Goal: Task Accomplishment & Management: Manage account settings

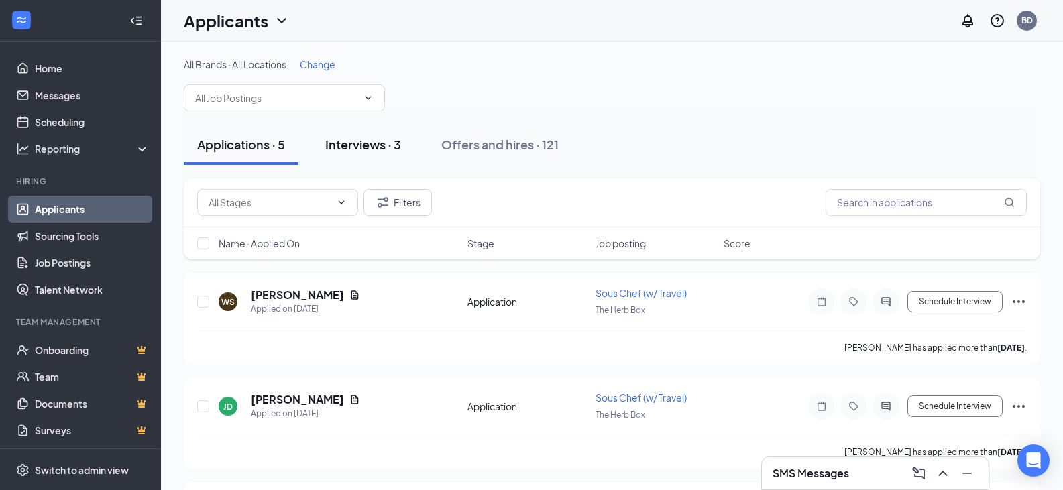
click at [349, 142] on div "Interviews · 3" at bounding box center [363, 144] width 76 height 17
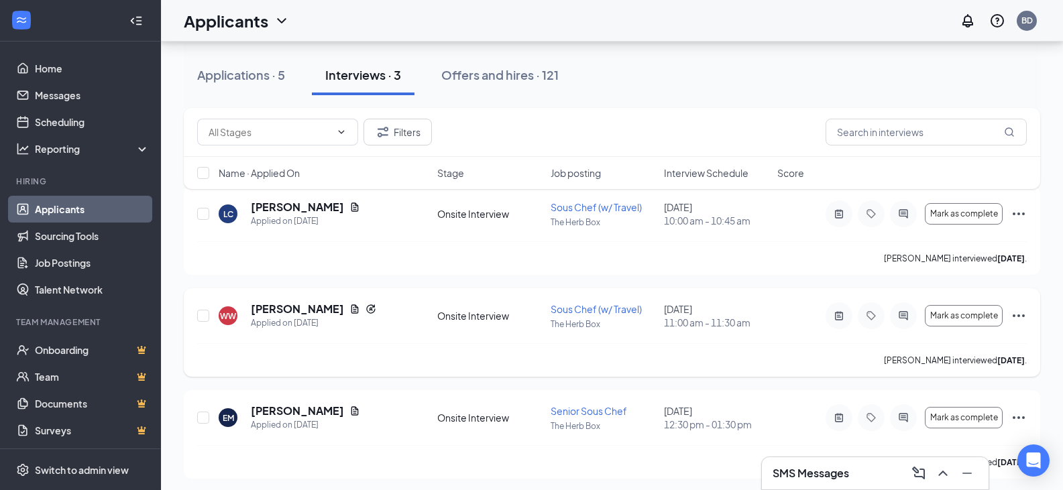
scroll to position [91, 0]
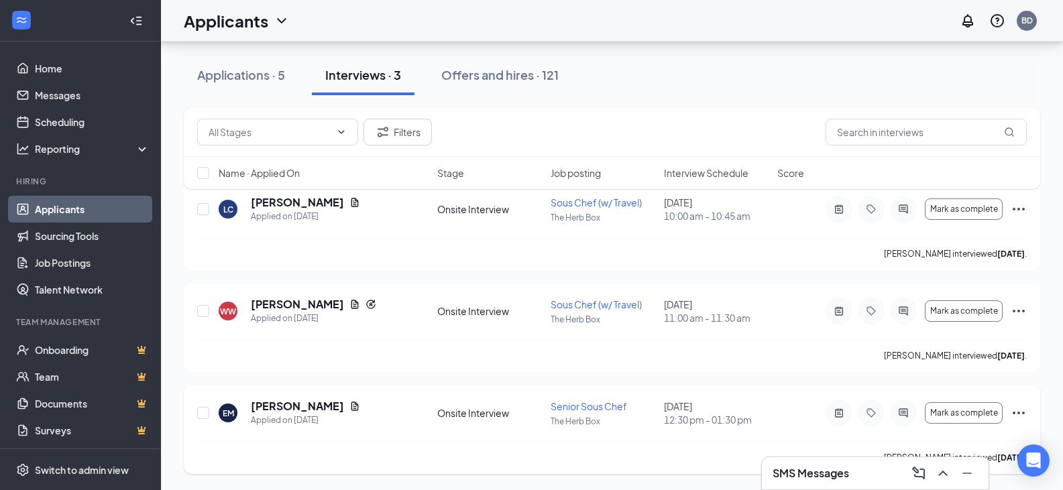
click at [1021, 414] on icon "Ellipses" at bounding box center [1018, 413] width 16 height 16
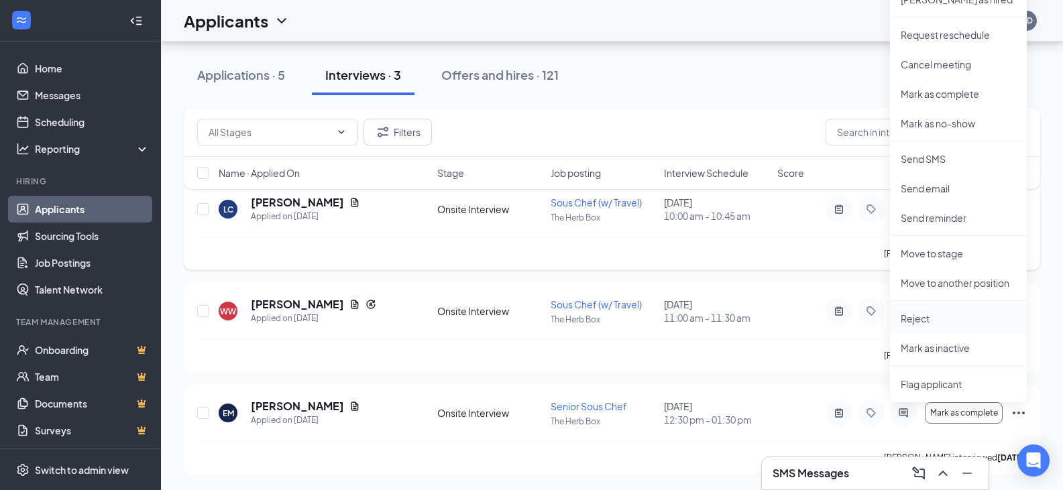
click at [903, 322] on p "Reject" at bounding box center [958, 318] width 115 height 13
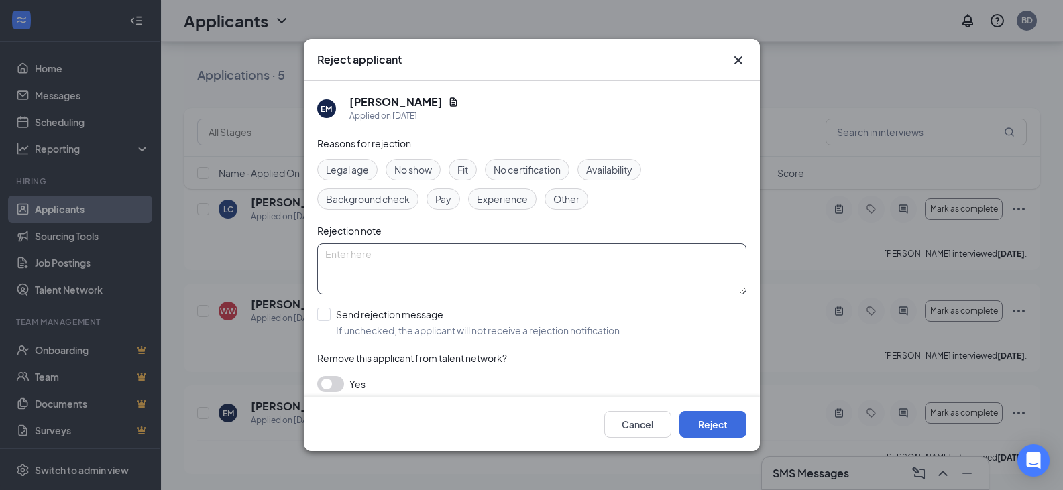
click at [398, 255] on textarea at bounding box center [531, 268] width 429 height 51
type textarea "Was sick for 1st stage and no showed for rescheduled one."
click at [402, 166] on span "No show" at bounding box center [413, 169] width 38 height 15
click at [717, 425] on button "Reject" at bounding box center [712, 424] width 67 height 27
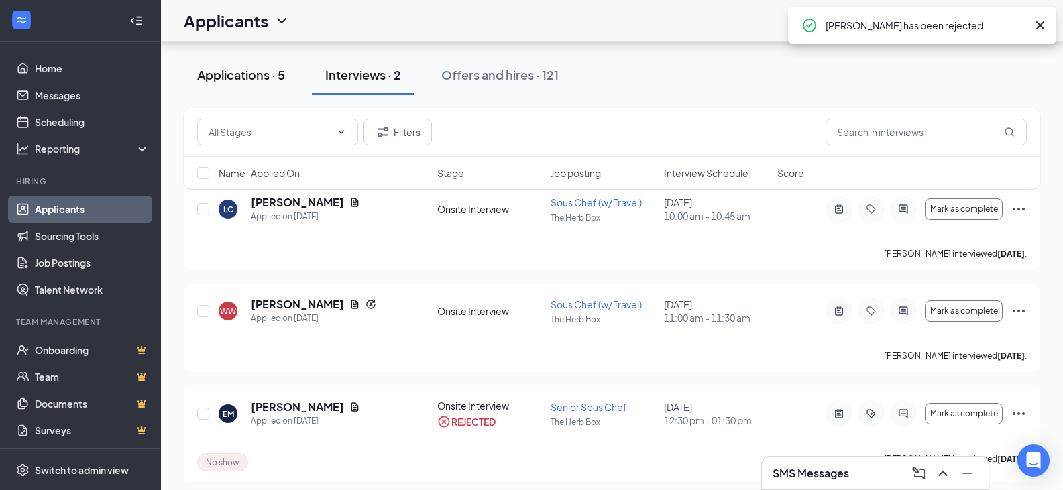
click at [259, 82] on div "Applications · 5" at bounding box center [241, 74] width 88 height 17
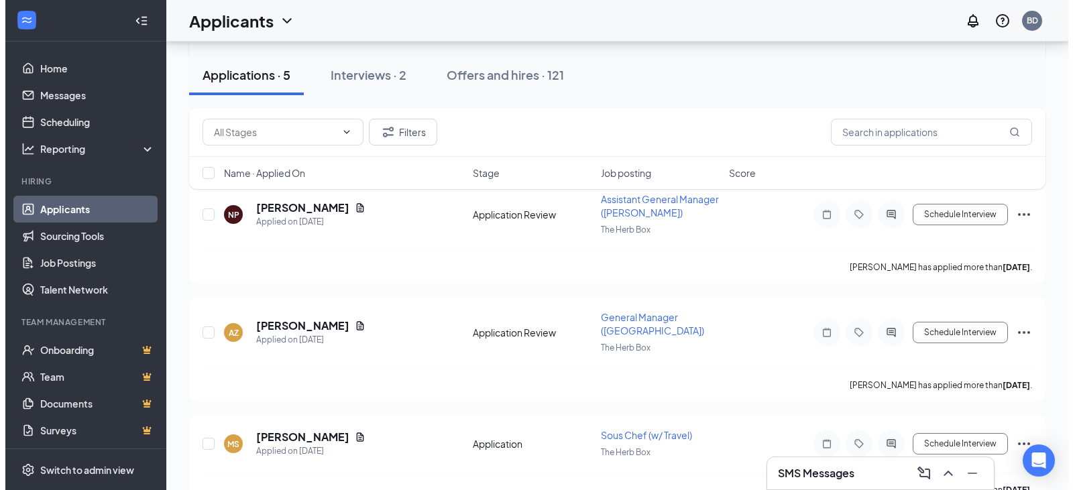
scroll to position [322, 0]
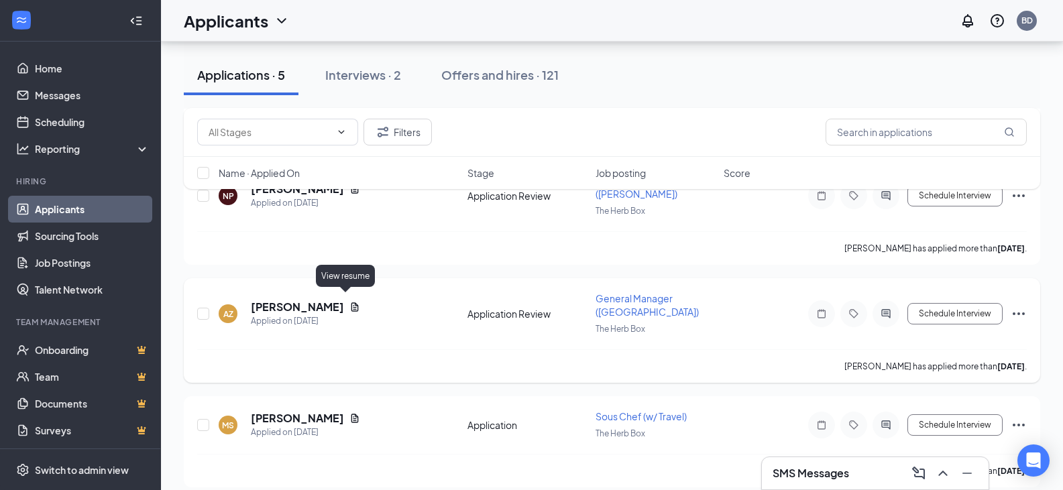
click at [349, 303] on icon "Document" at bounding box center [354, 307] width 11 height 11
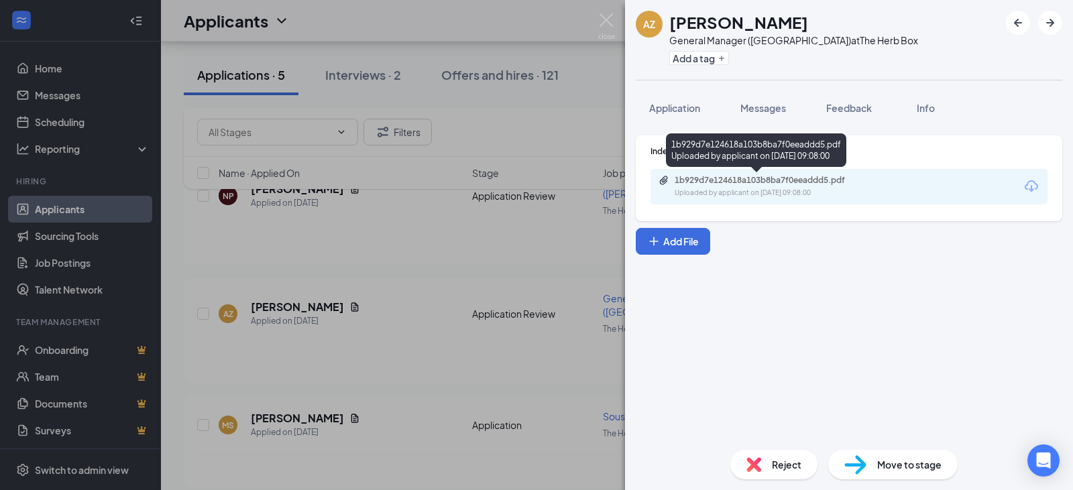
click at [686, 184] on div "1b929d7e124618a103b8ba7f0eeaddd5.pdf" at bounding box center [769, 180] width 188 height 11
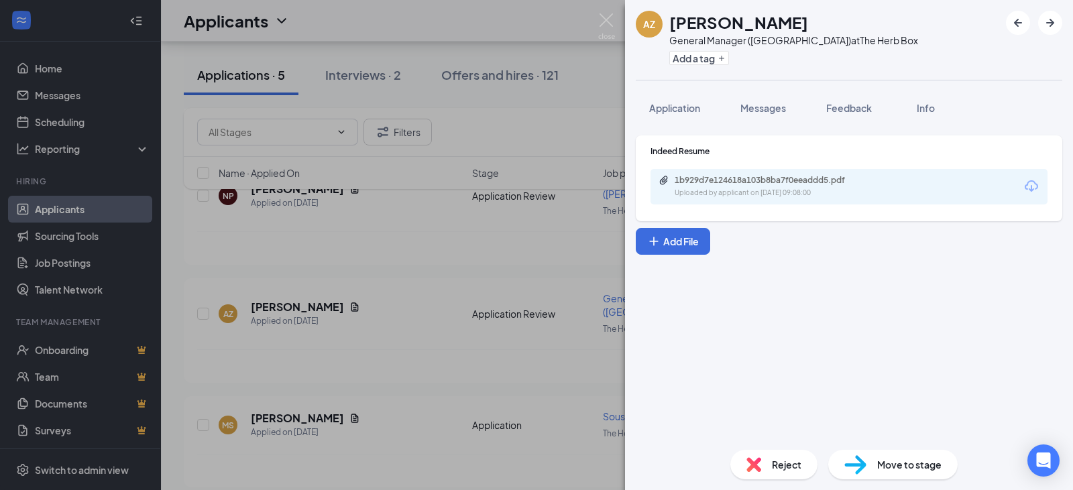
click at [772, 470] on span "Reject" at bounding box center [787, 464] width 30 height 15
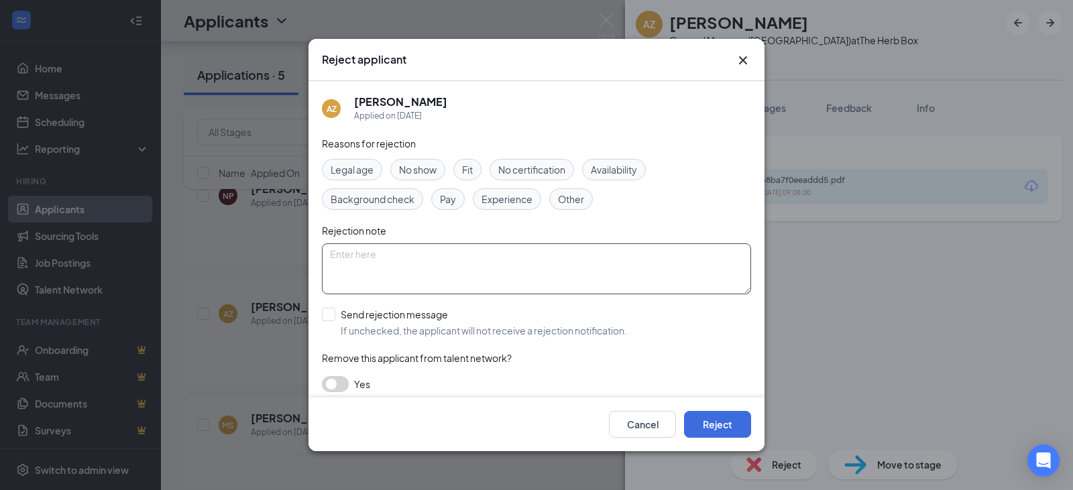
click at [337, 258] on textarea at bounding box center [536, 268] width 429 height 51
type textarea "W"
type textarea "Moved forward with another candidate"
click at [742, 424] on button "Reject" at bounding box center [717, 424] width 67 height 27
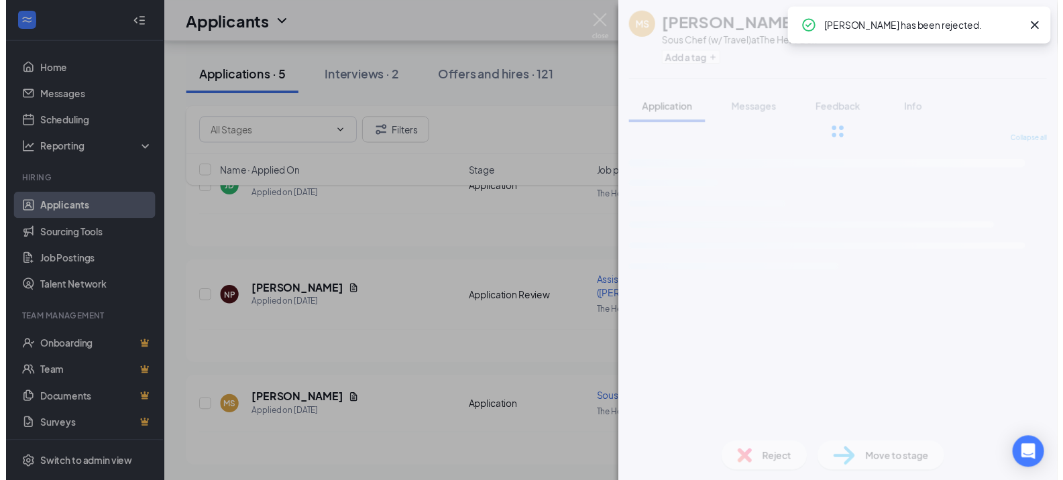
scroll to position [217, 0]
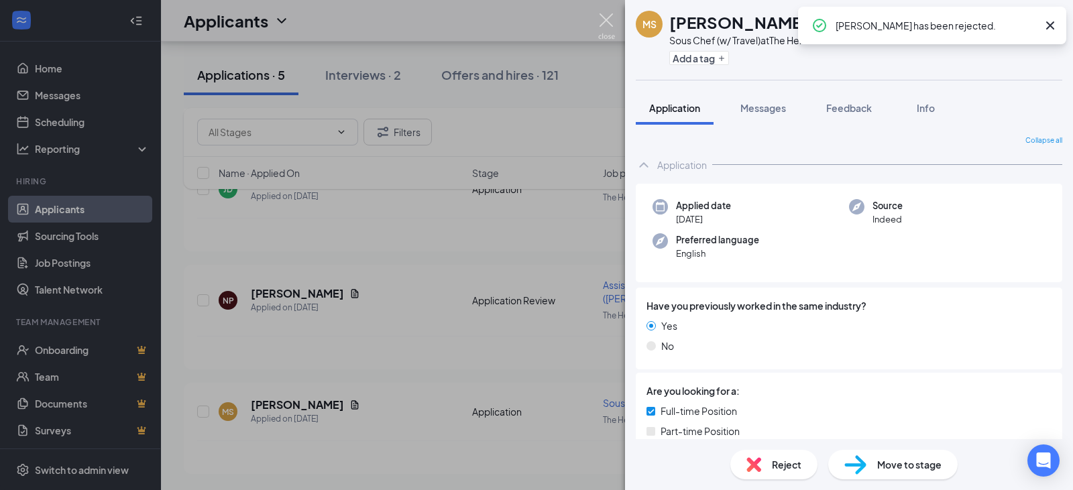
click at [607, 25] on img at bounding box center [606, 26] width 17 height 26
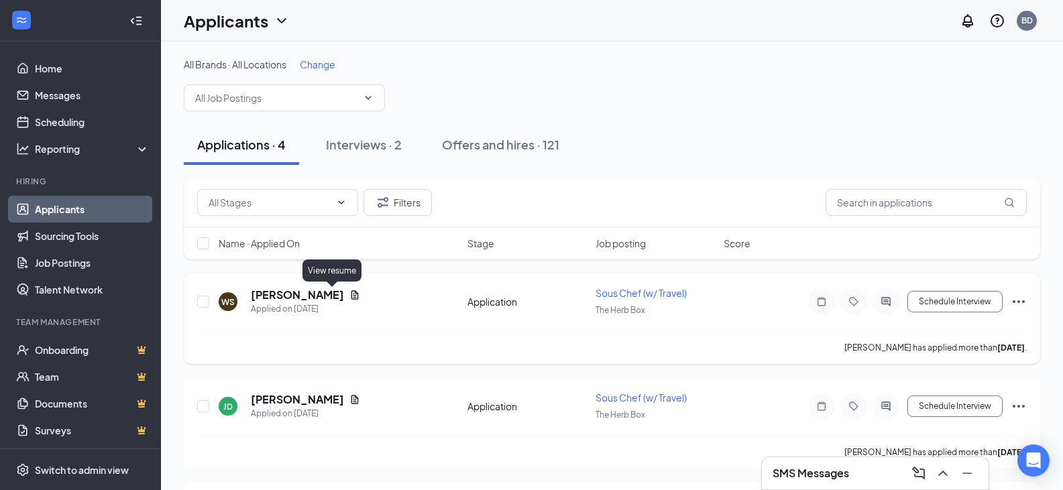
click at [351, 293] on icon "Document" at bounding box center [354, 294] width 7 height 9
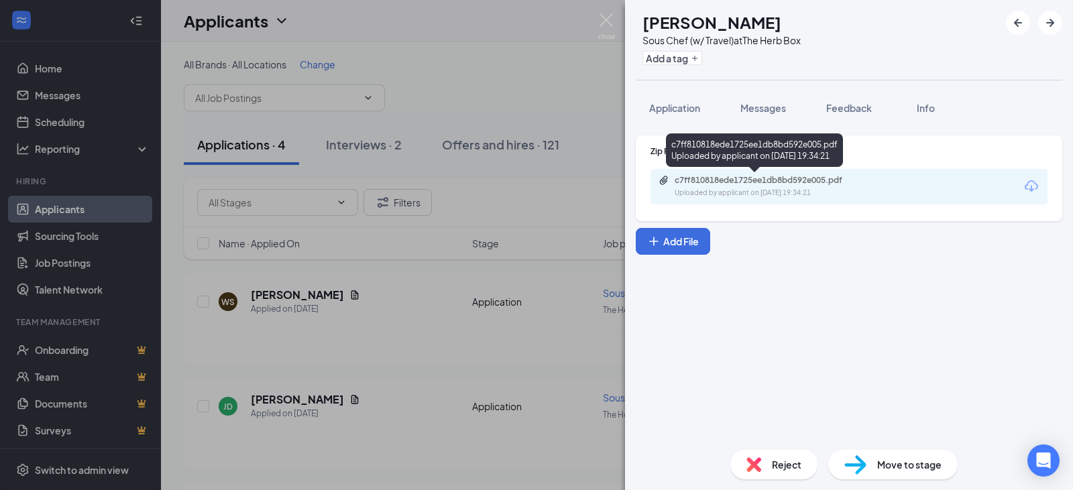
click at [755, 184] on div "c7ff810818ede1725ee1db8bd592e005.pdf" at bounding box center [769, 180] width 188 height 11
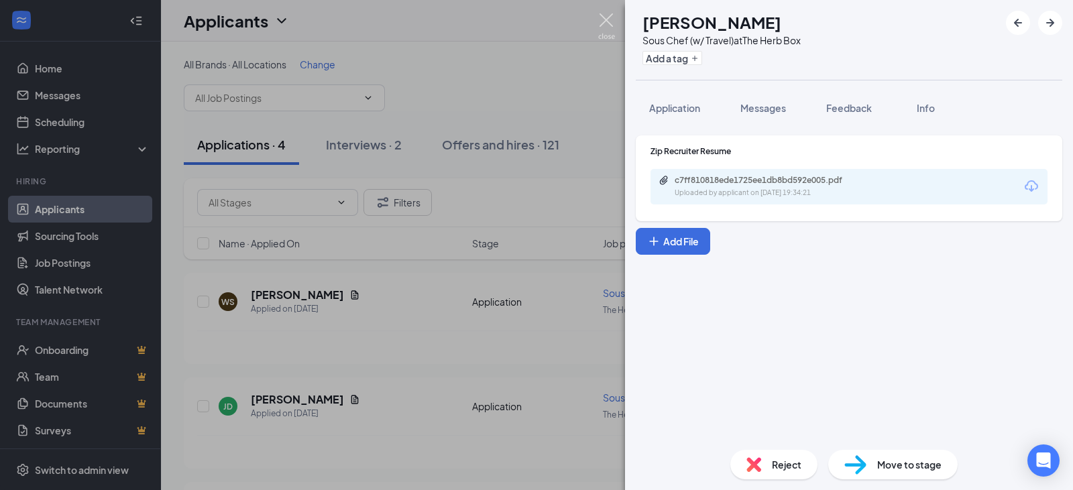
click at [604, 15] on img at bounding box center [606, 26] width 17 height 26
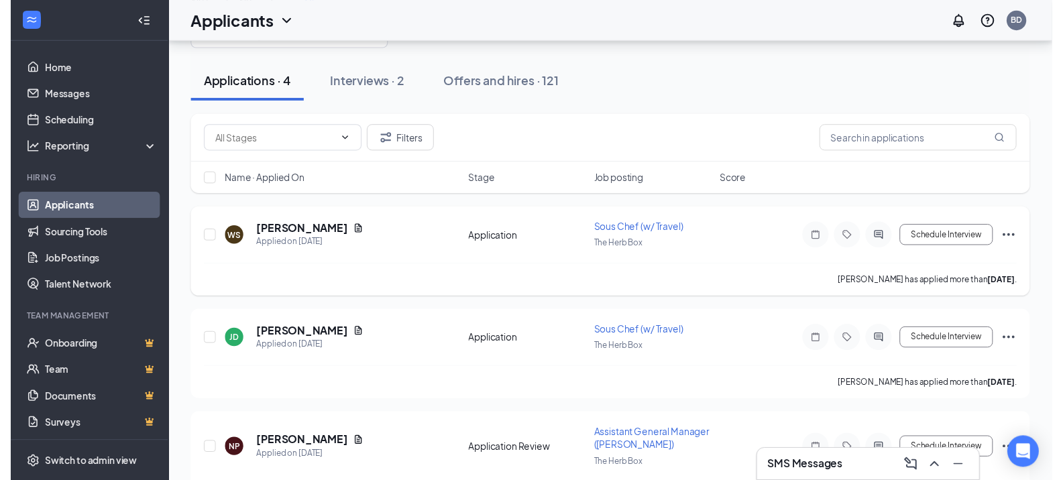
scroll to position [134, 0]
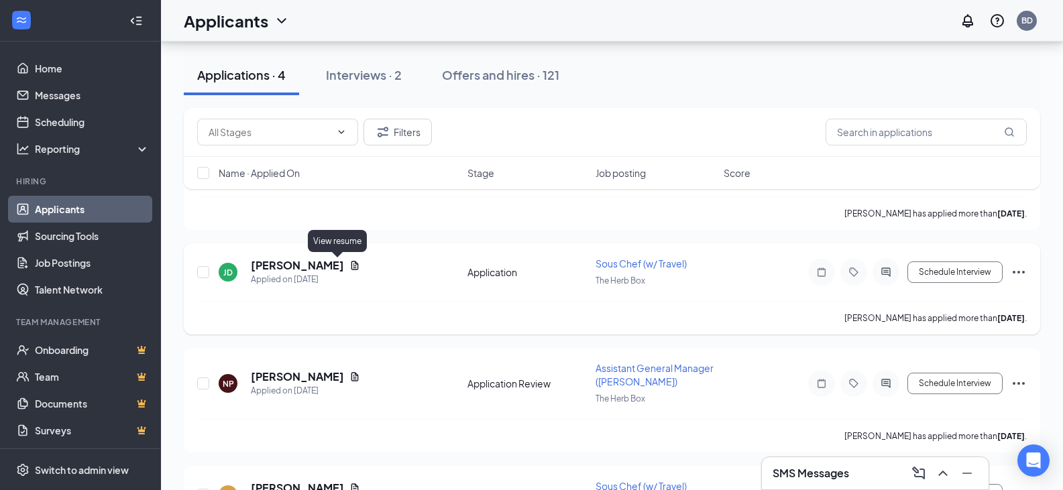
click at [349, 266] on icon "Document" at bounding box center [354, 265] width 11 height 11
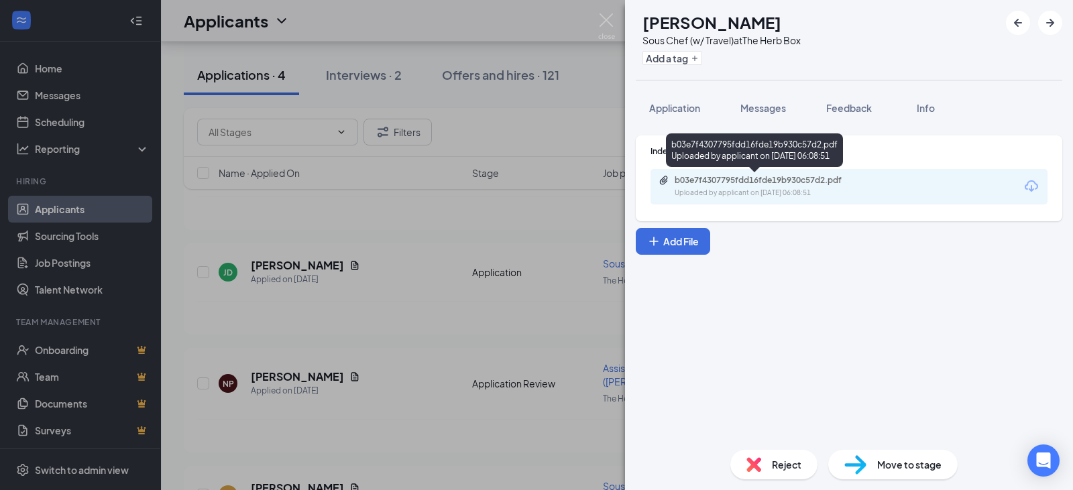
click at [721, 194] on div "Uploaded by applicant on [DATE] 06:08:51" at bounding box center [775, 193] width 201 height 11
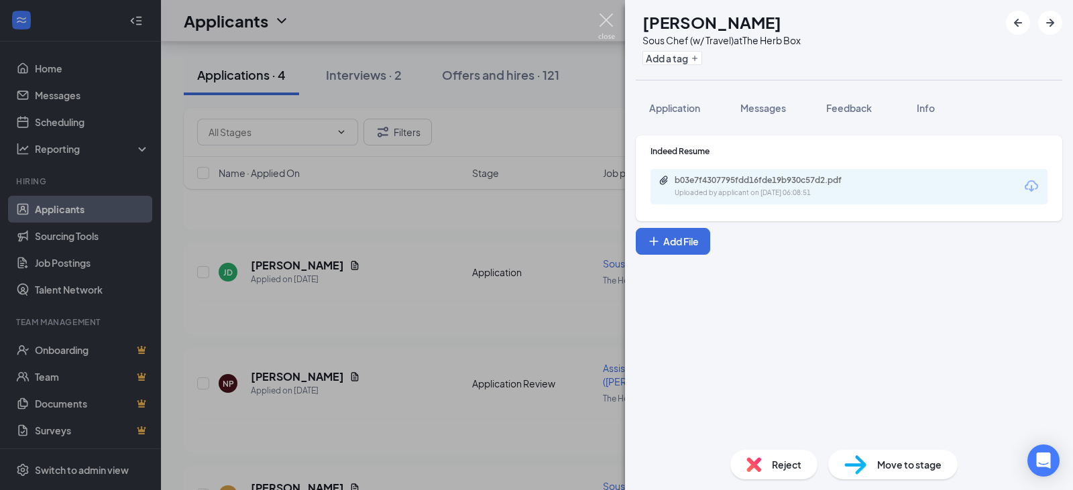
click at [603, 19] on img at bounding box center [606, 26] width 17 height 26
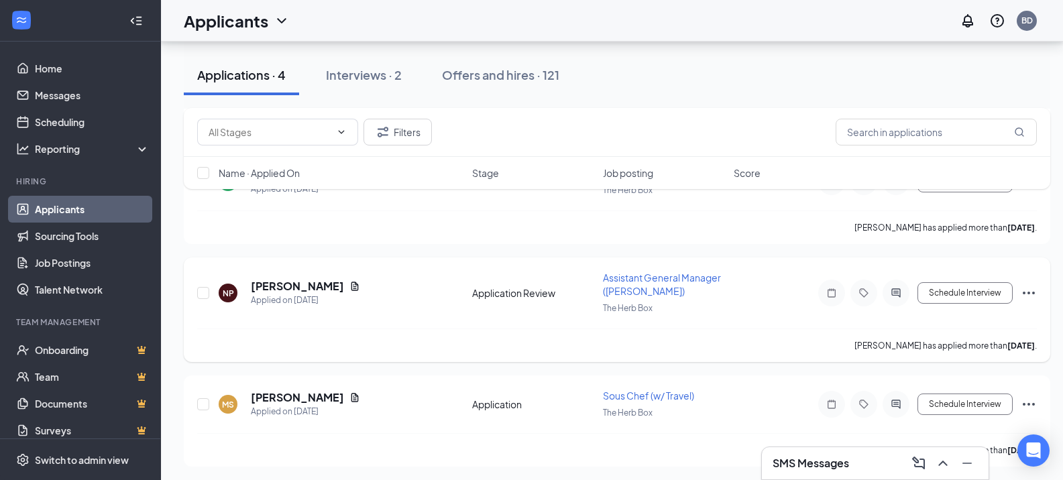
scroll to position [227, 0]
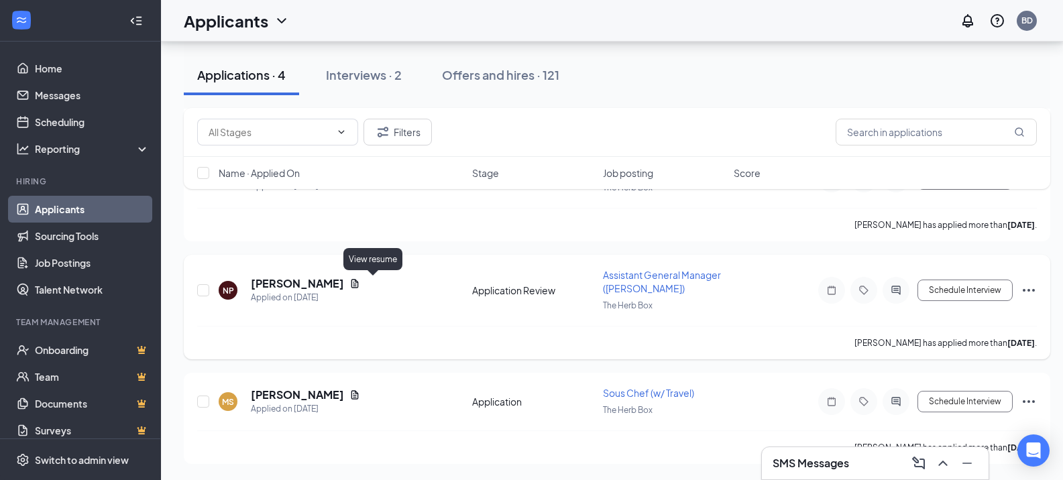
click at [360, 286] on icon "Document" at bounding box center [354, 283] width 11 height 11
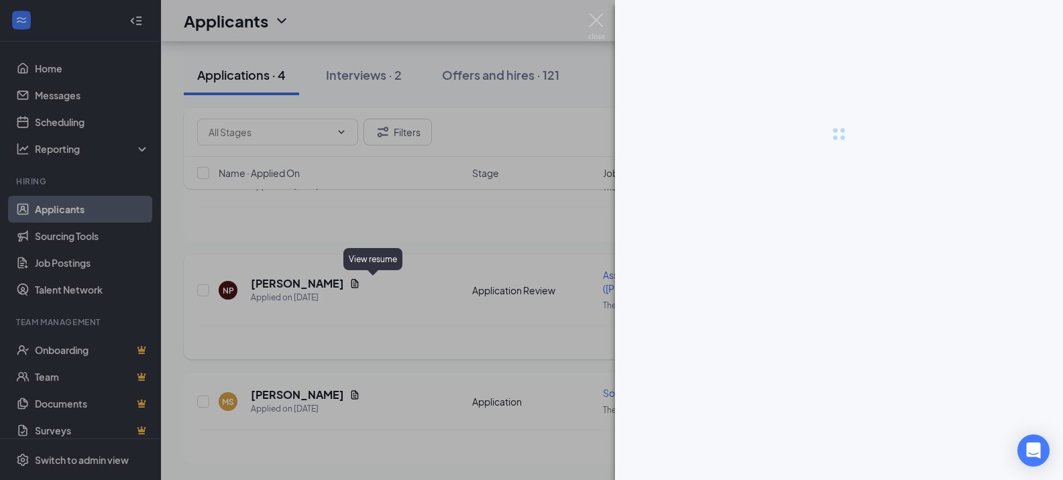
scroll to position [217, 0]
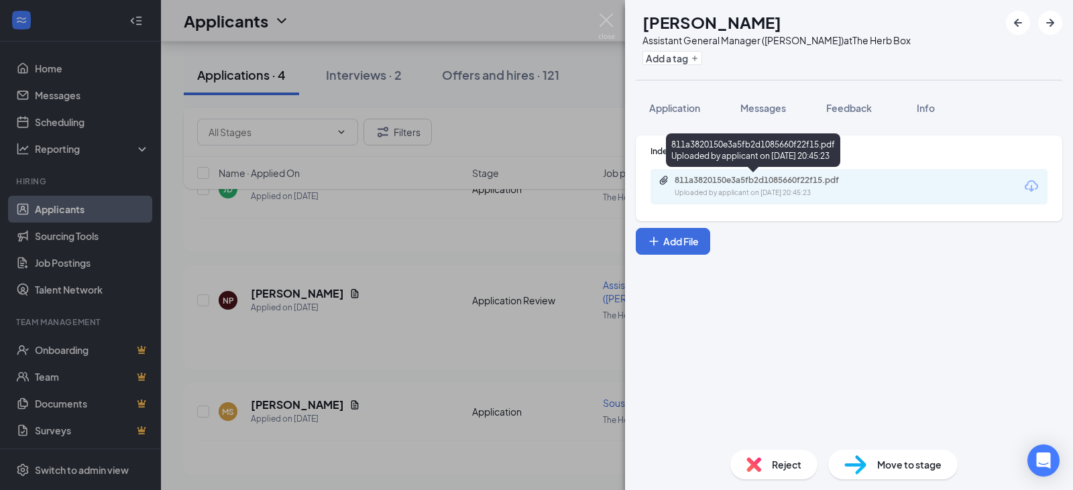
click at [789, 182] on div "811a3820150e3a5fb2d1085660f22f15.pdf" at bounding box center [769, 180] width 188 height 11
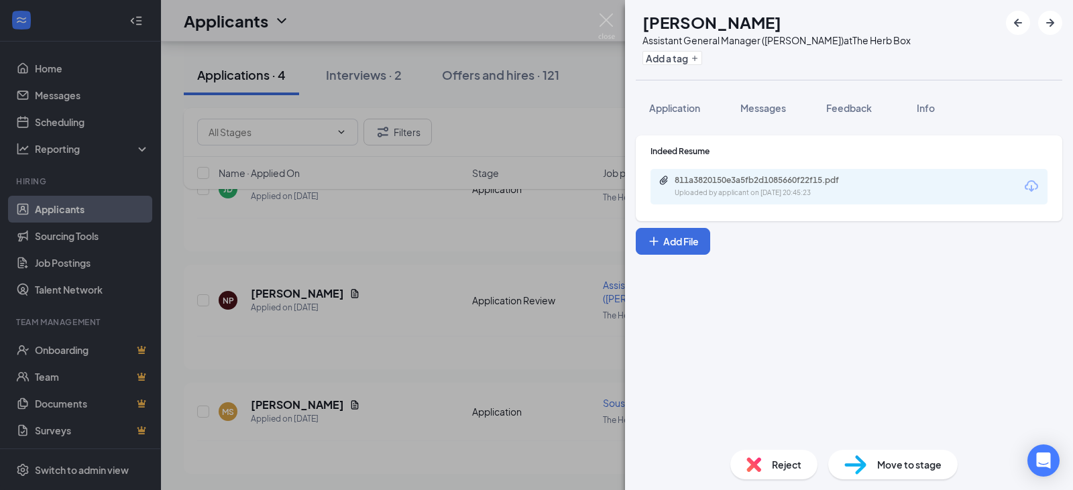
click at [787, 461] on span "Reject" at bounding box center [787, 464] width 30 height 15
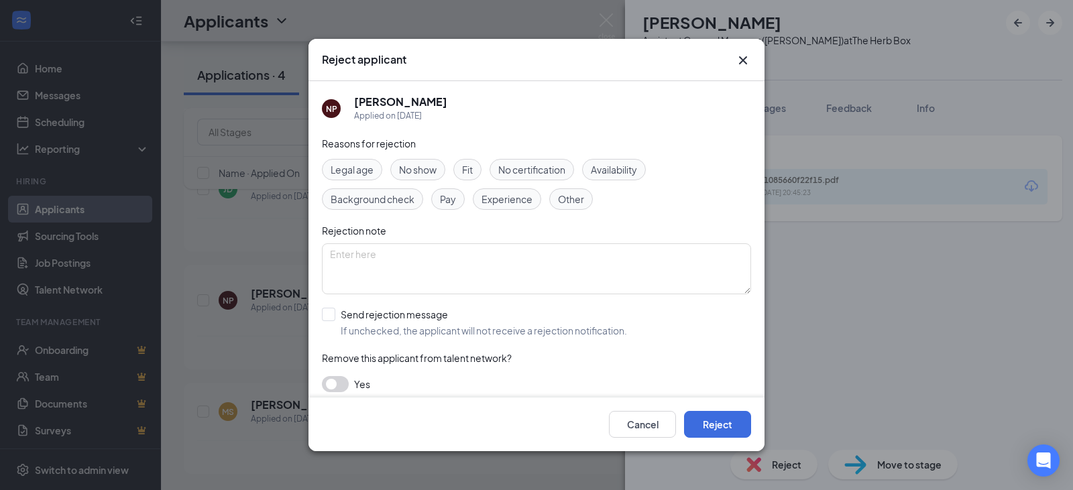
click at [516, 198] on span "Experience" at bounding box center [506, 199] width 51 height 15
click at [726, 418] on button "Reject" at bounding box center [717, 424] width 67 height 27
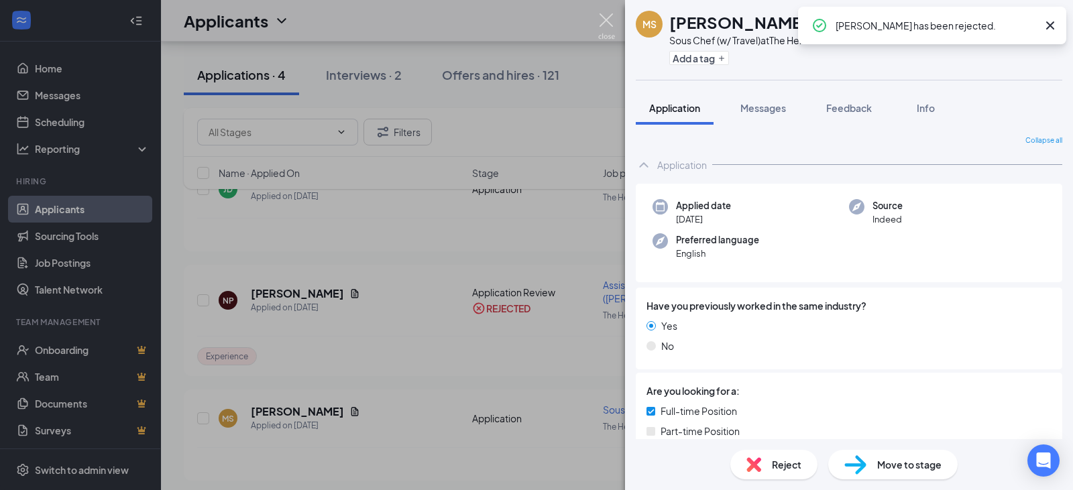
click at [605, 13] on img at bounding box center [606, 26] width 17 height 26
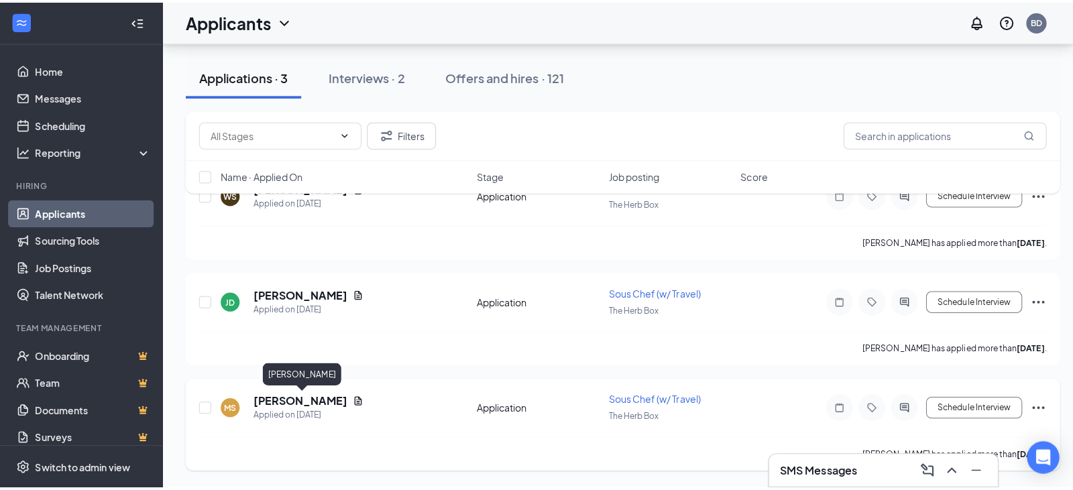
scroll to position [42, 0]
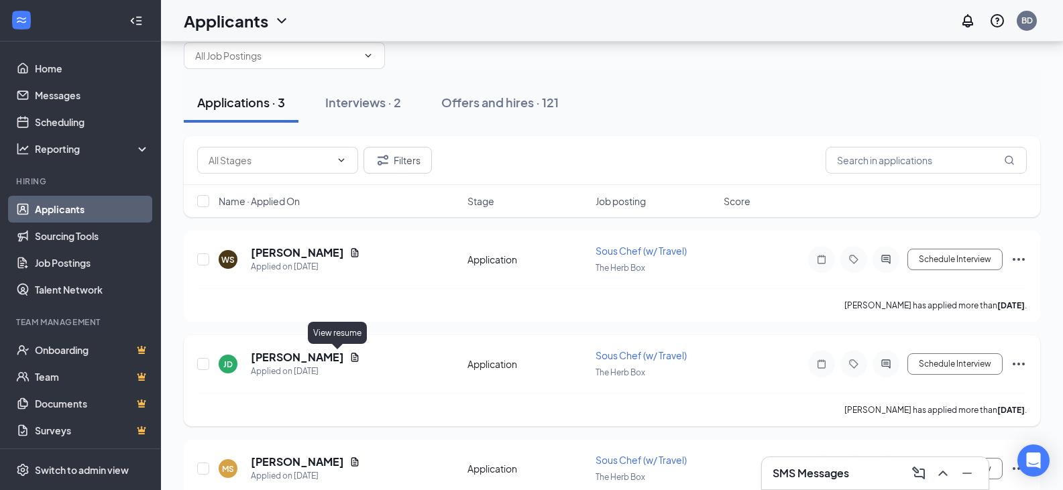
click at [351, 359] on icon "Document" at bounding box center [354, 357] width 7 height 9
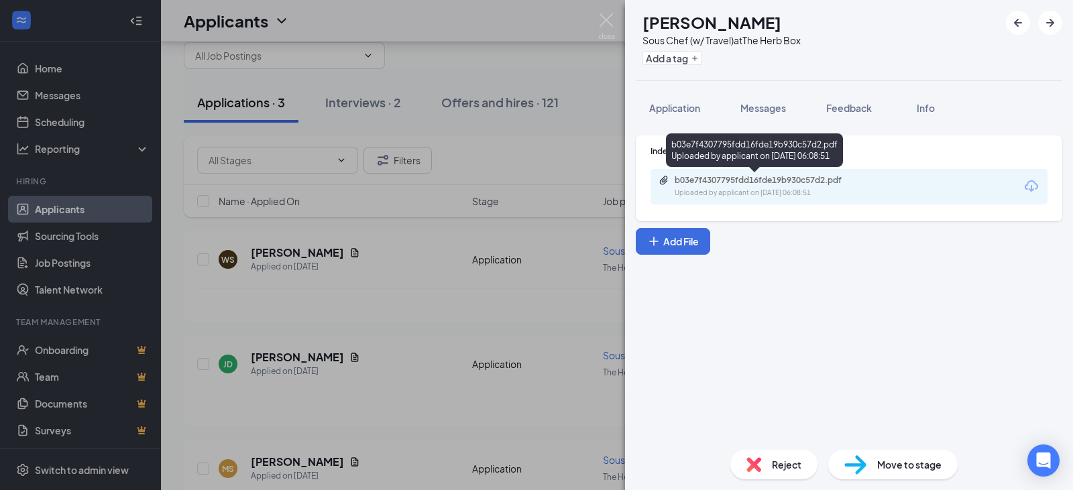
click at [704, 188] on div "Uploaded by applicant on [DATE] 06:08:51" at bounding box center [775, 193] width 201 height 11
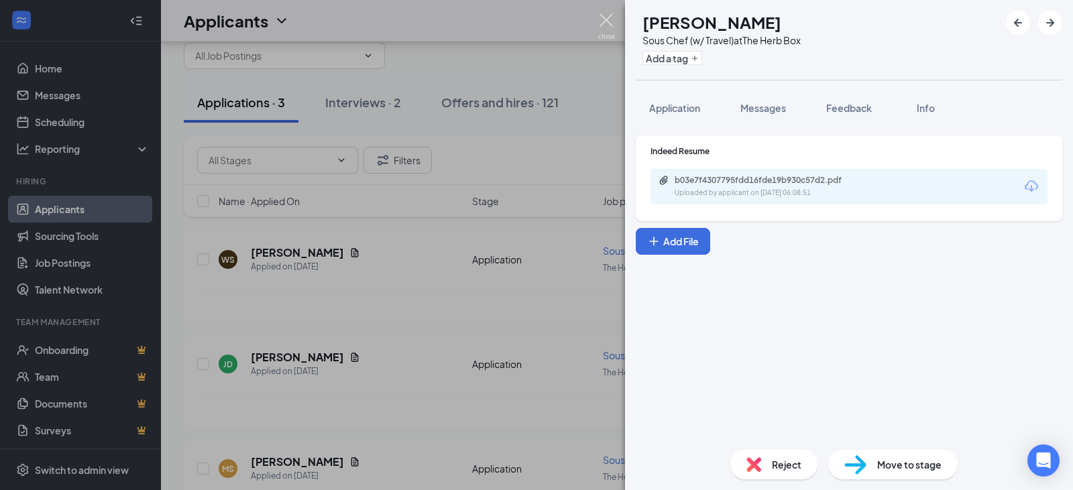
click at [612, 19] on img at bounding box center [606, 26] width 17 height 26
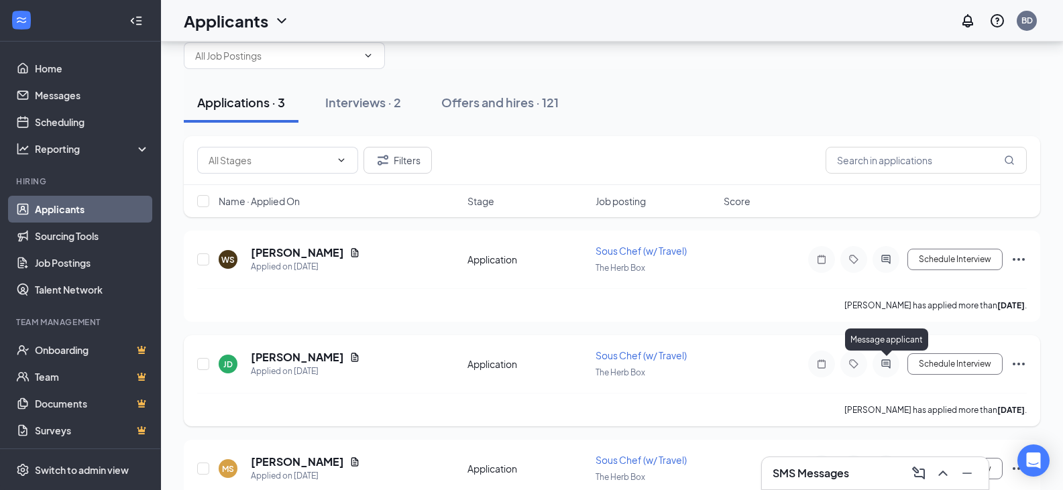
click at [888, 363] on icon "ActiveChat" at bounding box center [885, 363] width 9 height 9
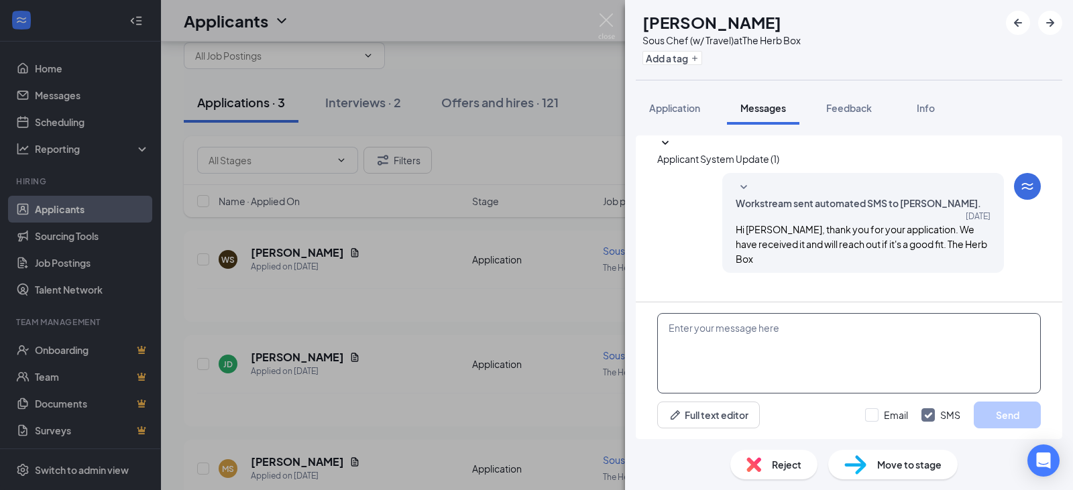
click at [740, 325] on textarea at bounding box center [849, 353] width 384 height 80
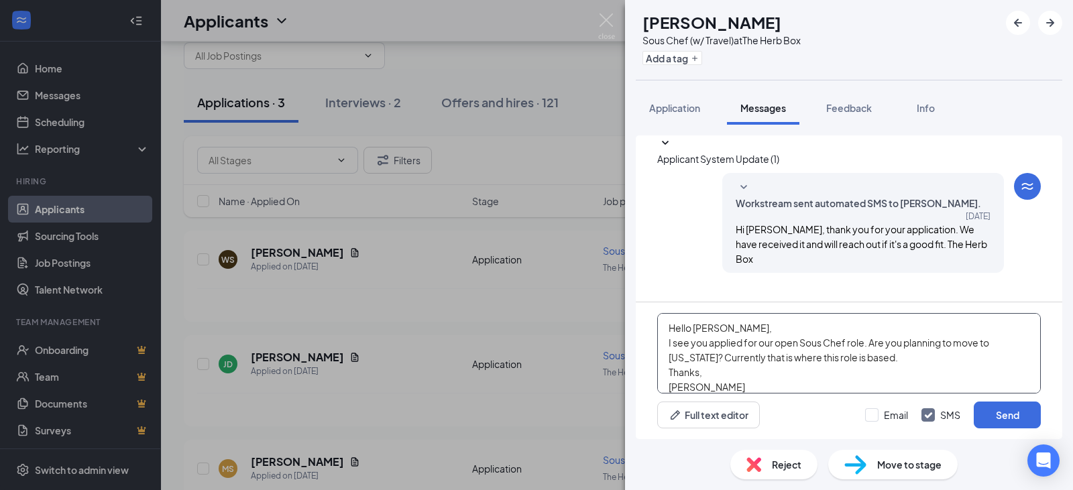
scroll to position [15, 0]
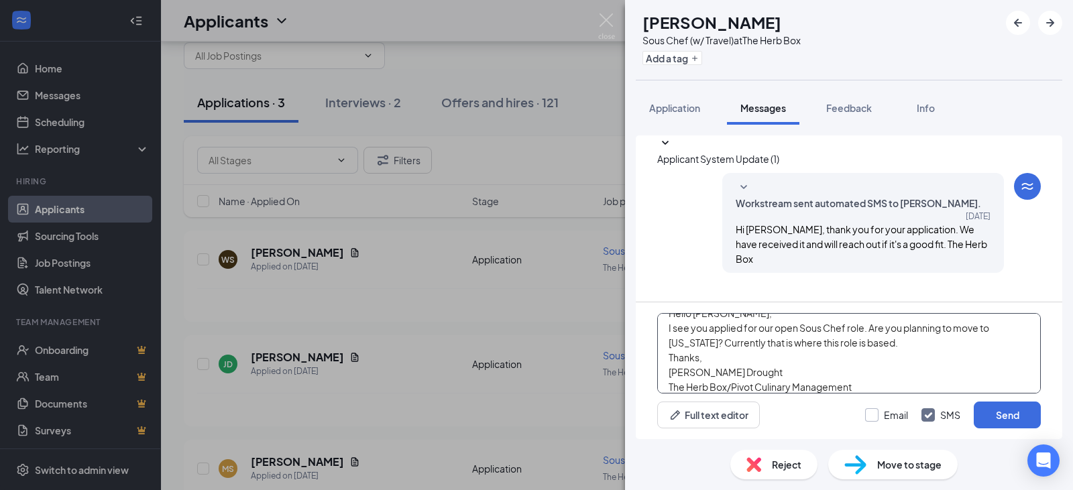
type textarea "Hello [PERSON_NAME], I see you applied for our open Sous Chef role. Are you pla…"
click at [872, 420] on input "Email" at bounding box center [886, 414] width 43 height 13
checkbox input "true"
click at [1011, 418] on button "Send" at bounding box center [1007, 415] width 67 height 27
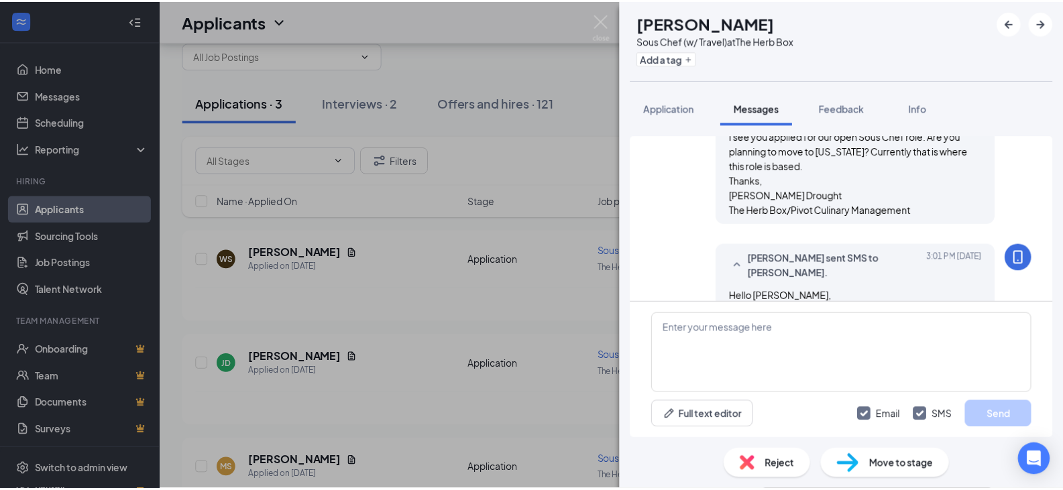
scroll to position [284, 0]
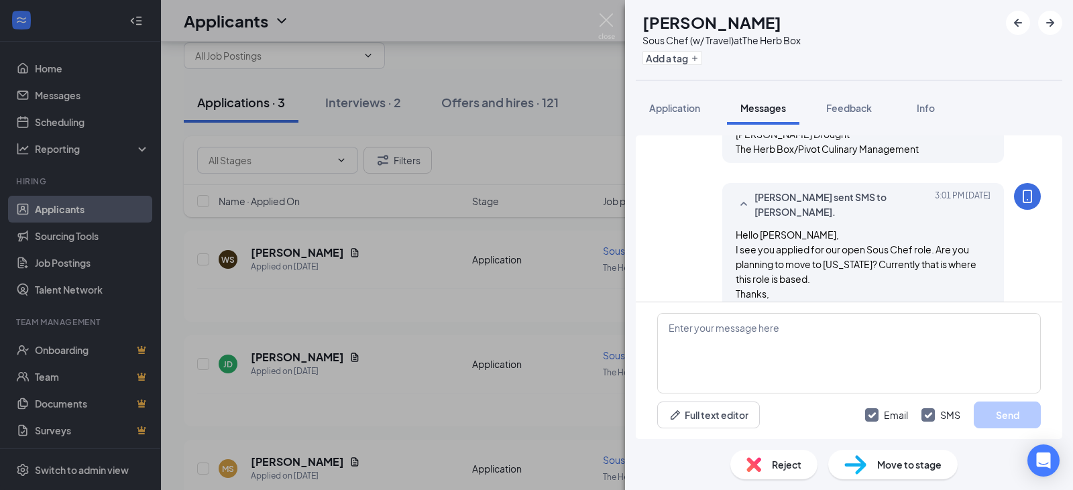
click at [607, 12] on div "[PERSON_NAME] Sous Chef (w/ Travel) at The Herb Box Add a tag Application Messa…" at bounding box center [536, 245] width 1073 height 490
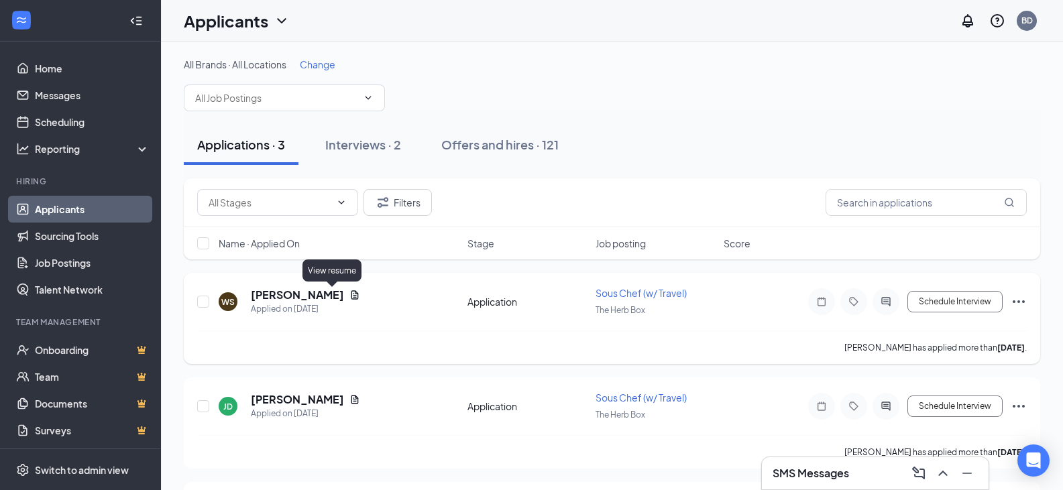
click at [349, 291] on icon "Document" at bounding box center [354, 295] width 11 height 11
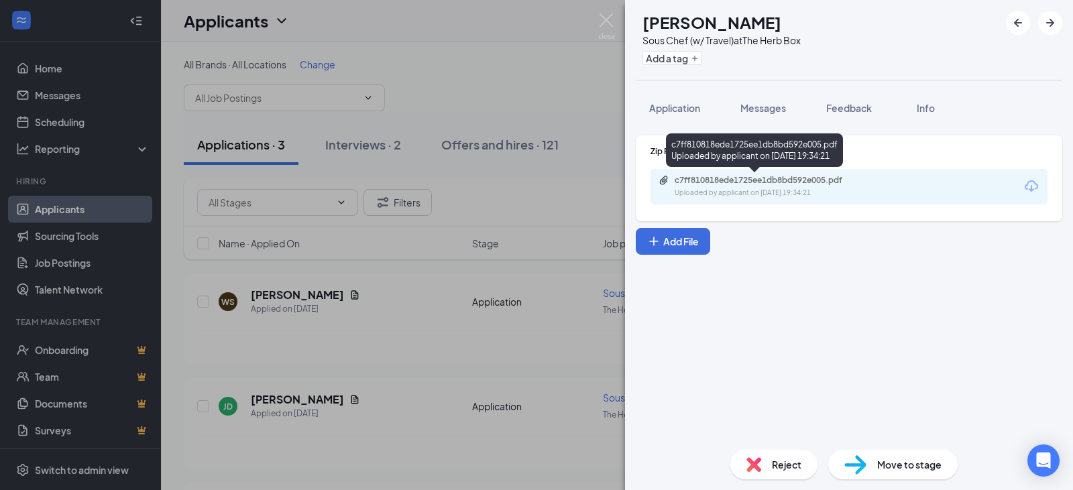
click at [787, 176] on div "c7ff810818ede1725ee1db8bd592e005.pdf" at bounding box center [769, 180] width 188 height 11
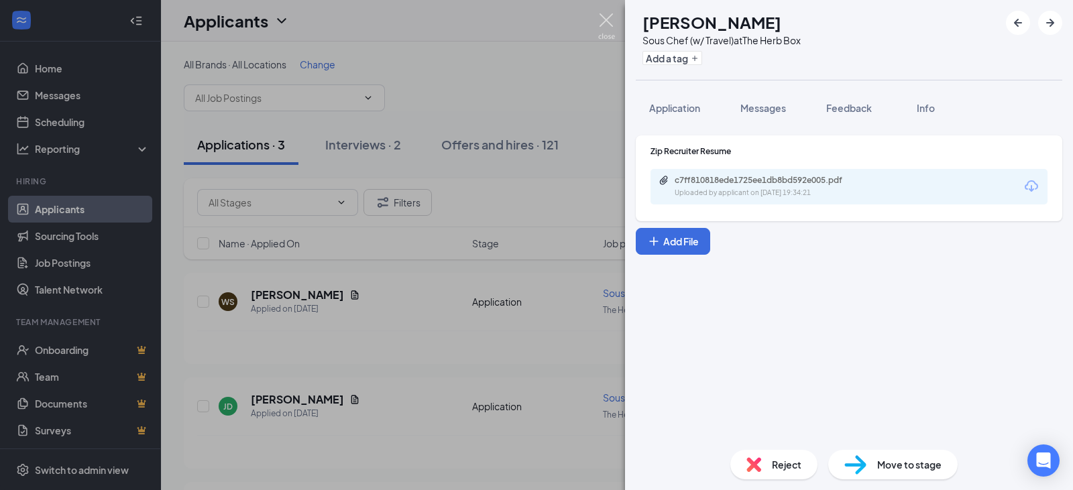
click at [607, 18] on img at bounding box center [606, 26] width 17 height 26
